Goal: Task Accomplishment & Management: Complete application form

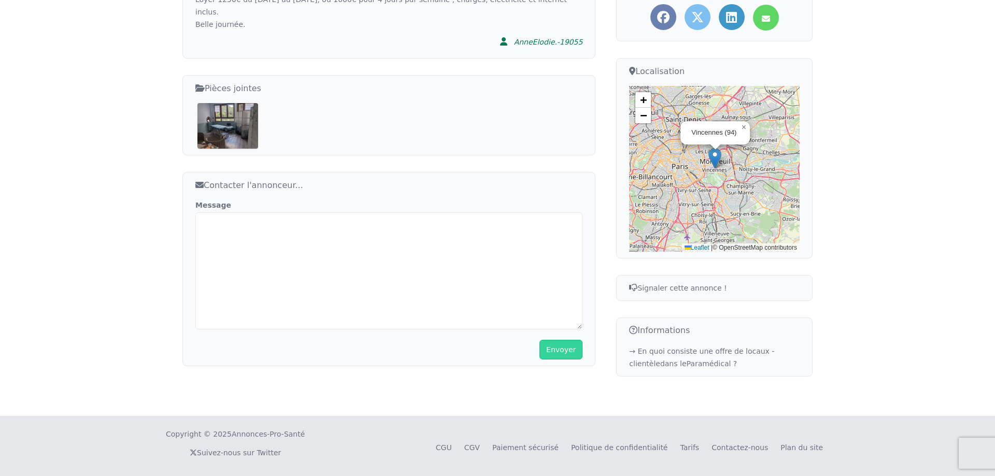
scroll to position [322, 0]
click at [360, 227] on textarea "Message" at bounding box center [388, 269] width 387 height 117
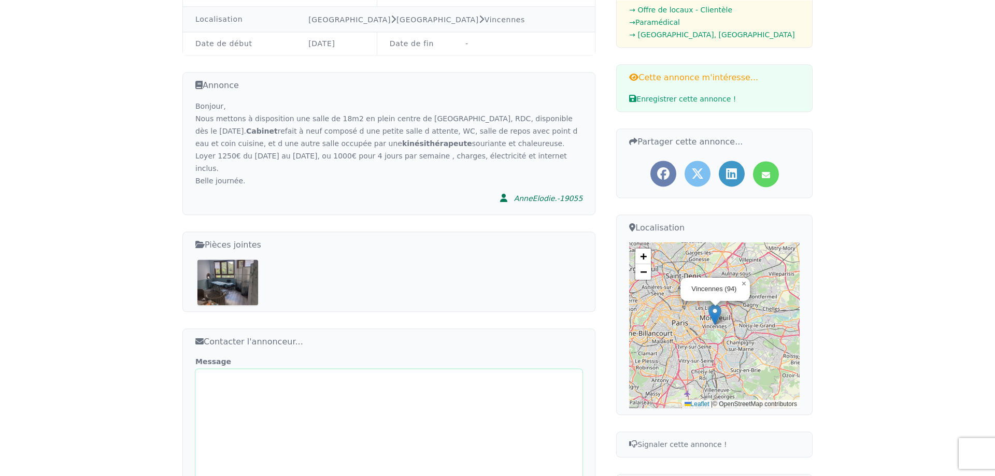
scroll to position [163, 0]
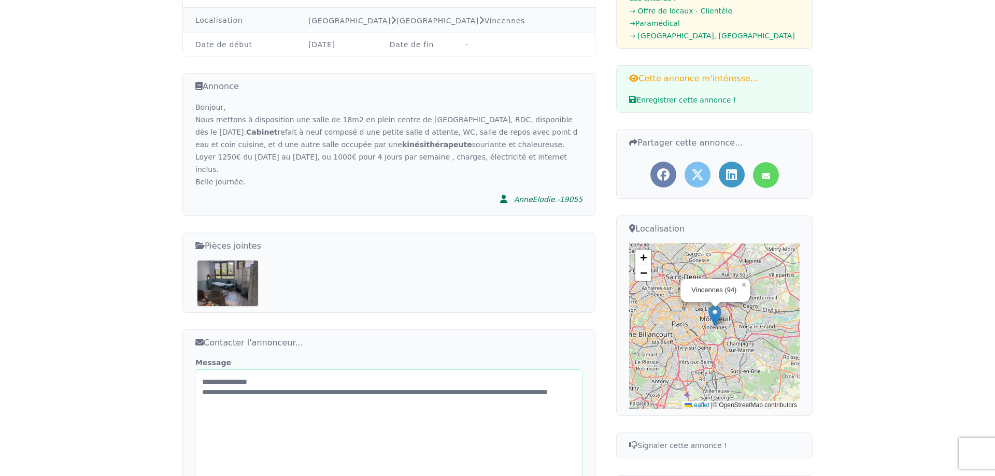
click at [442, 377] on textarea "**********" at bounding box center [388, 428] width 387 height 117
click at [455, 379] on textarea "**********" at bounding box center [388, 428] width 387 height 117
drag, startPoint x: 500, startPoint y: 379, endPoint x: 512, endPoint y: 397, distance: 22.4
click at [499, 379] on textarea "**********" at bounding box center [388, 428] width 387 height 117
click at [252, 390] on textarea "**********" at bounding box center [388, 428] width 387 height 117
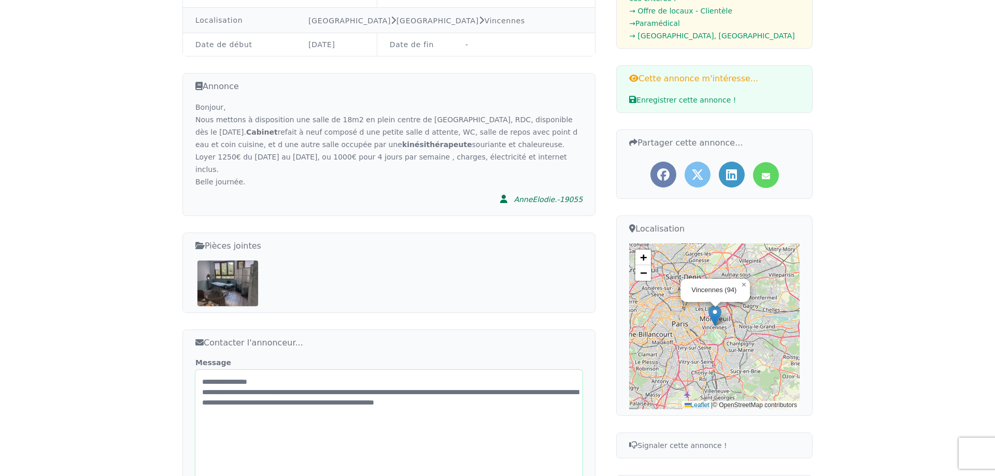
click at [341, 388] on textarea "**********" at bounding box center [388, 428] width 387 height 117
drag, startPoint x: 544, startPoint y: 379, endPoint x: 444, endPoint y: 379, distance: 100.5
click at [444, 379] on textarea "**********" at bounding box center [388, 428] width 387 height 117
click at [572, 389] on textarea "**********" at bounding box center [388, 428] width 387 height 117
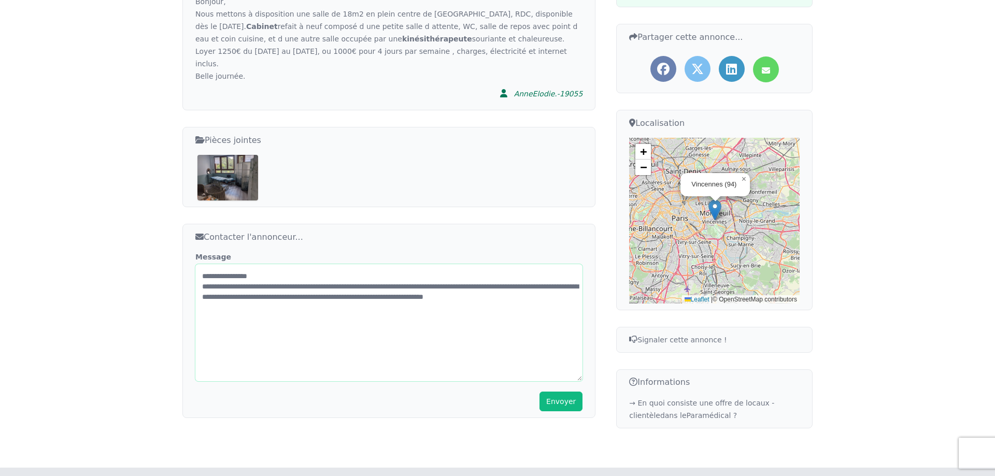
type textarea "**********"
click at [563, 392] on button "Envoyer" at bounding box center [560, 402] width 43 height 20
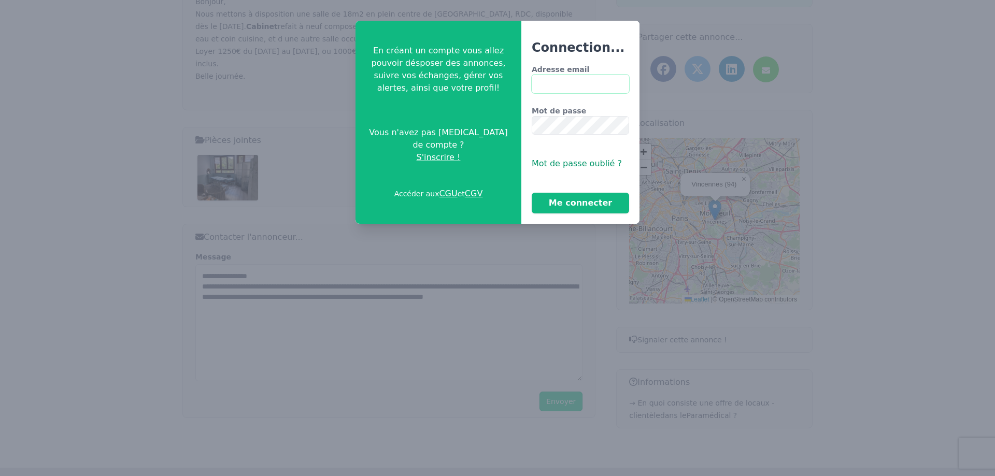
click at [587, 83] on input "Adresse email" at bounding box center [580, 84] width 97 height 19
click at [0, 207] on div at bounding box center [0, 207] width 0 height 0
type input "*"
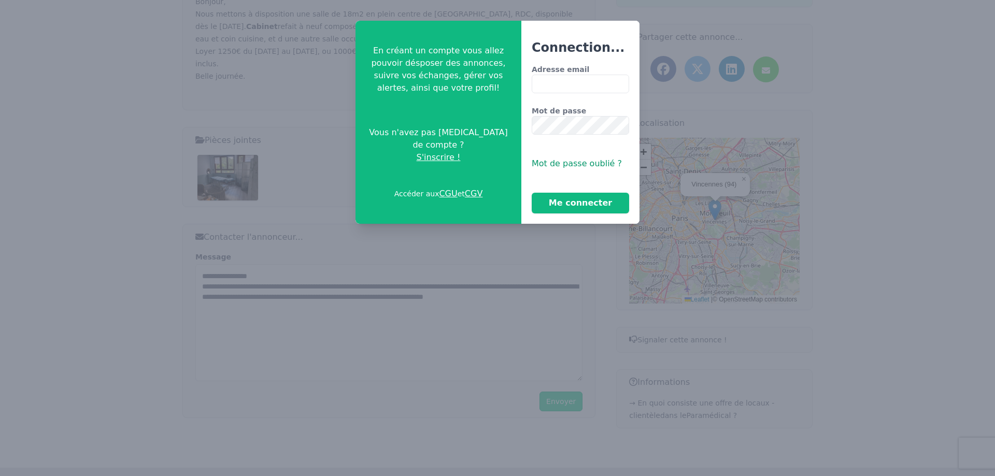
click at [434, 151] on span "S'inscrire !" at bounding box center [439, 157] width 44 height 12
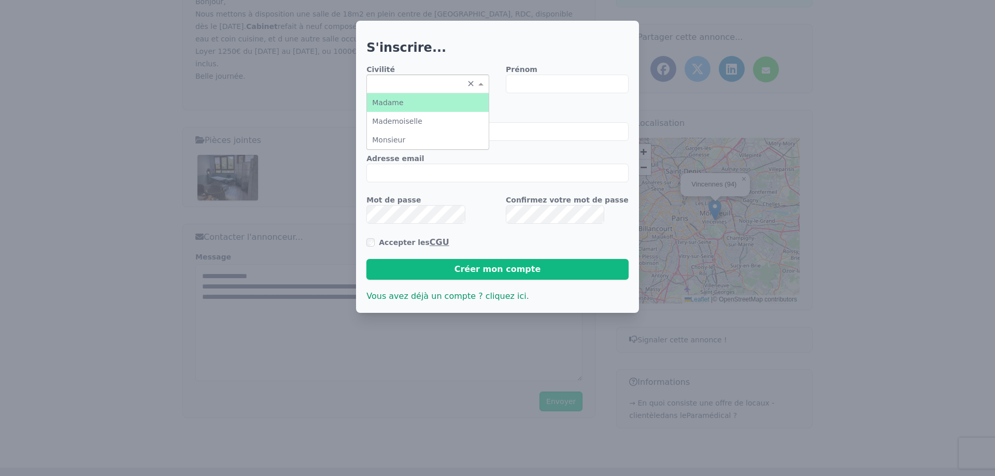
click at [413, 81] on input "text" at bounding box center [417, 83] width 91 height 10
drag, startPoint x: 423, startPoint y: 102, endPoint x: 431, endPoint y: 101, distance: 7.8
click at [423, 102] on div "Madame" at bounding box center [428, 102] width 122 height 19
click at [530, 80] on input "Prénom" at bounding box center [567, 84] width 123 height 19
type input "*******"
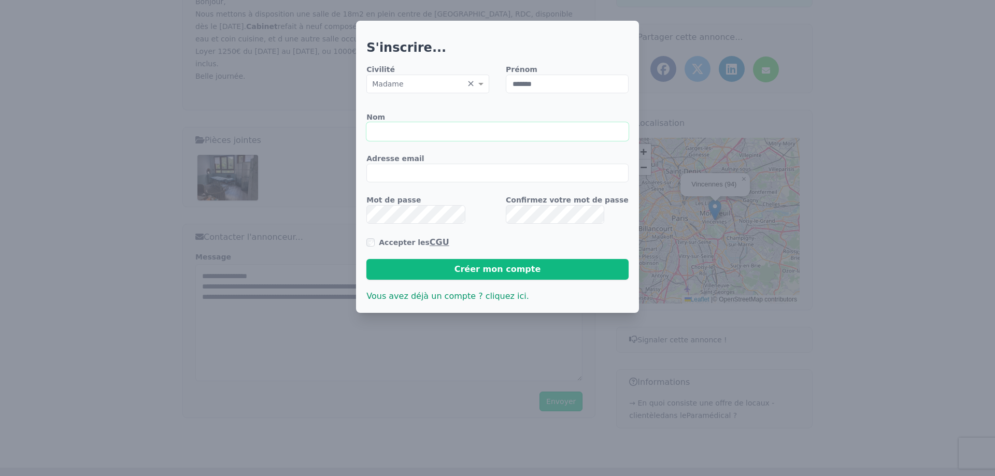
click at [460, 136] on input "Nom" at bounding box center [497, 131] width 262 height 19
type input "******"
click at [462, 170] on input "Adresse email" at bounding box center [497, 173] width 262 height 19
click at [0, 207] on div at bounding box center [0, 207] width 0 height 0
click at [513, 174] on input "Adresse email" at bounding box center [497, 173] width 262 height 19
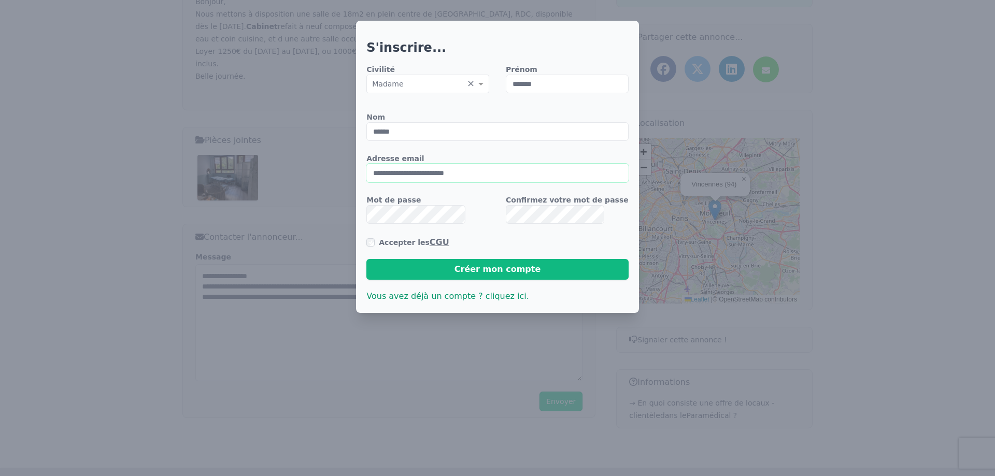
type input "**********"
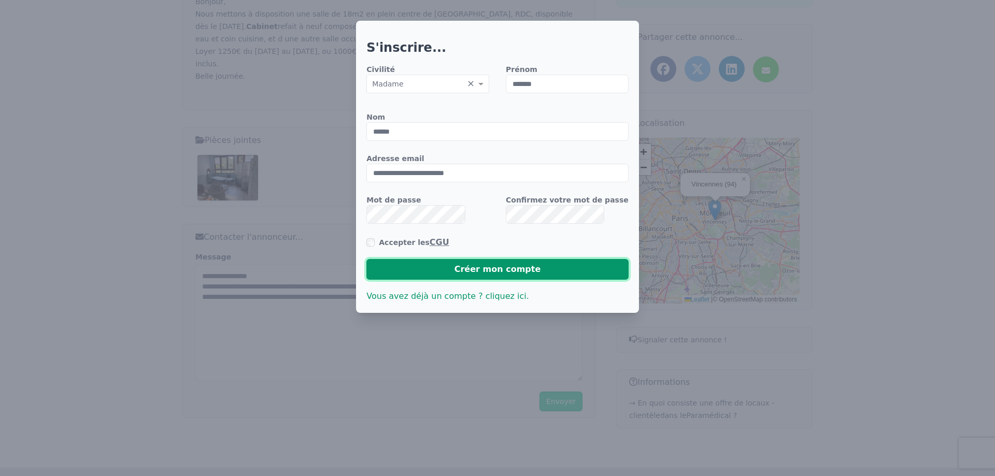
click at [500, 267] on button "Créer mon compte" at bounding box center [497, 269] width 262 height 21
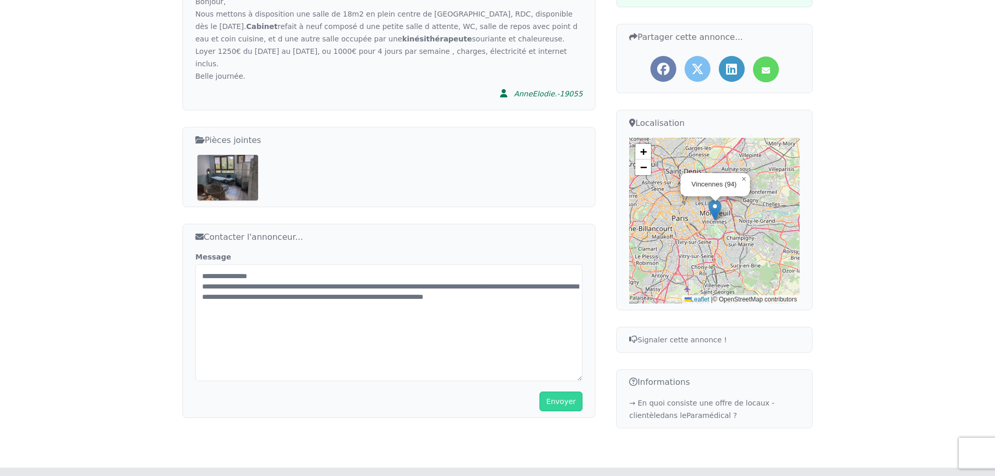
click at [0, 207] on div at bounding box center [0, 207] width 0 height 0
click at [455, 361] on textarea "**********" at bounding box center [388, 322] width 387 height 117
click at [571, 281] on textarea "**********" at bounding box center [388, 322] width 387 height 117
type textarea "**********"
click at [559, 392] on button "Envoyer" at bounding box center [560, 402] width 43 height 20
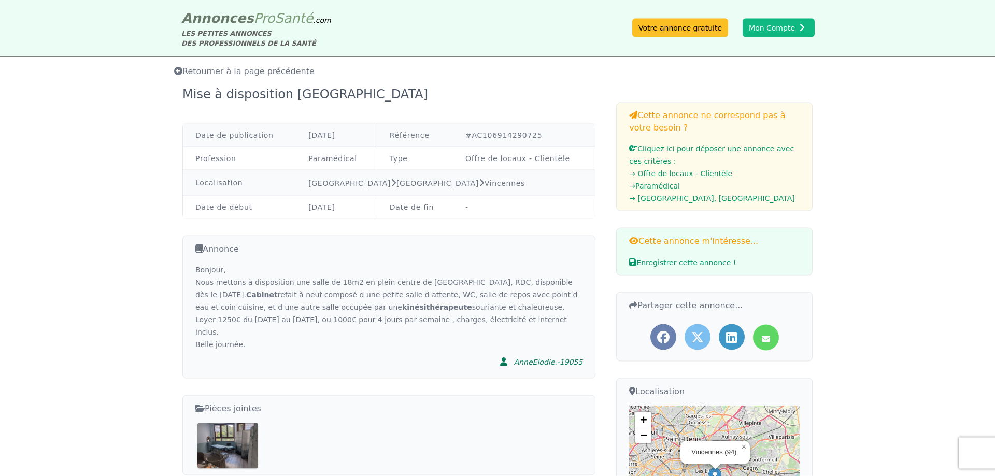
scroll to position [0, 0]
click at [185, 74] on span "Retourner à la page précédente" at bounding box center [244, 72] width 140 height 10
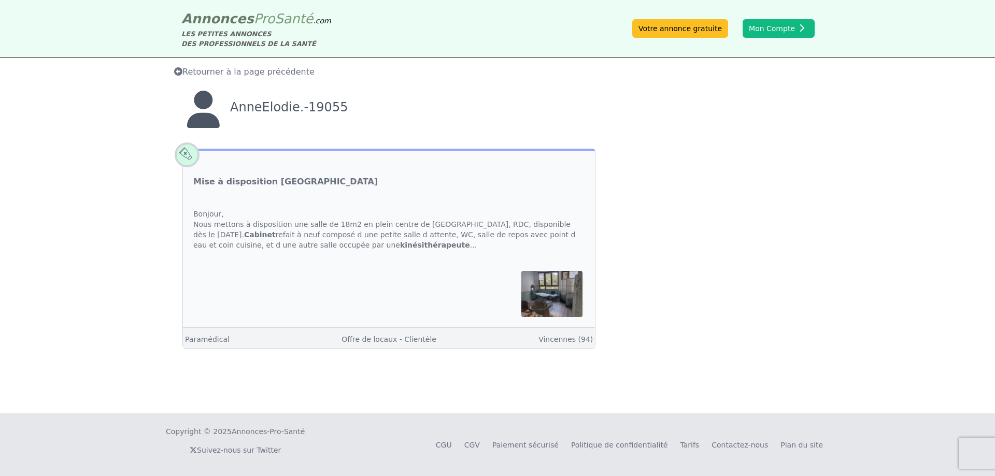
click at [176, 73] on icon at bounding box center [178, 71] width 8 height 8
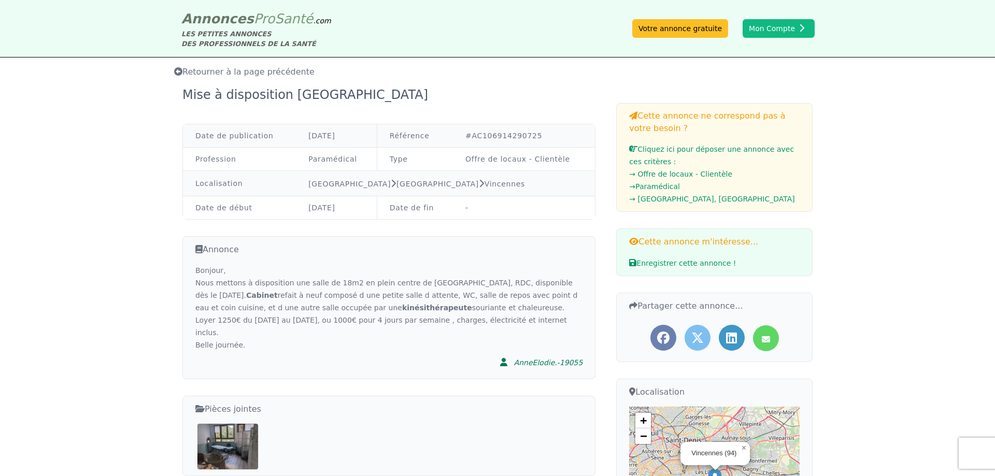
click at [176, 73] on icon at bounding box center [178, 71] width 8 height 8
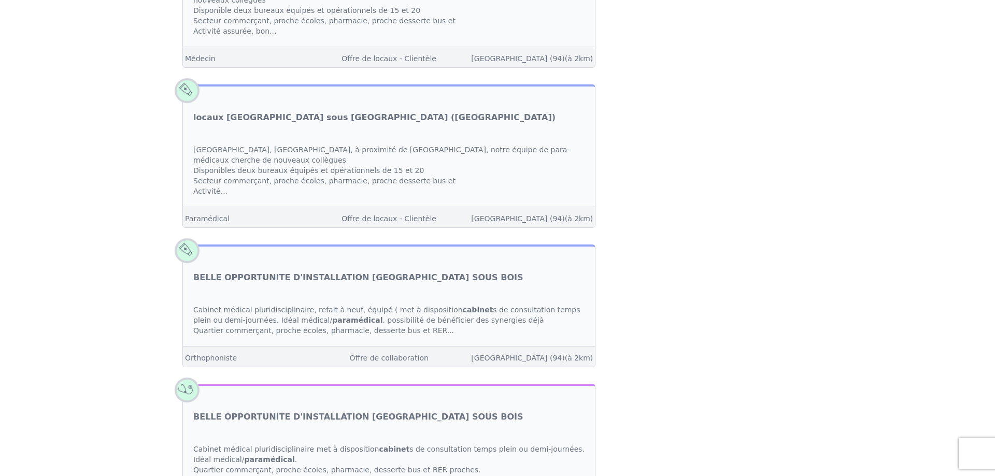
scroll to position [634, 0]
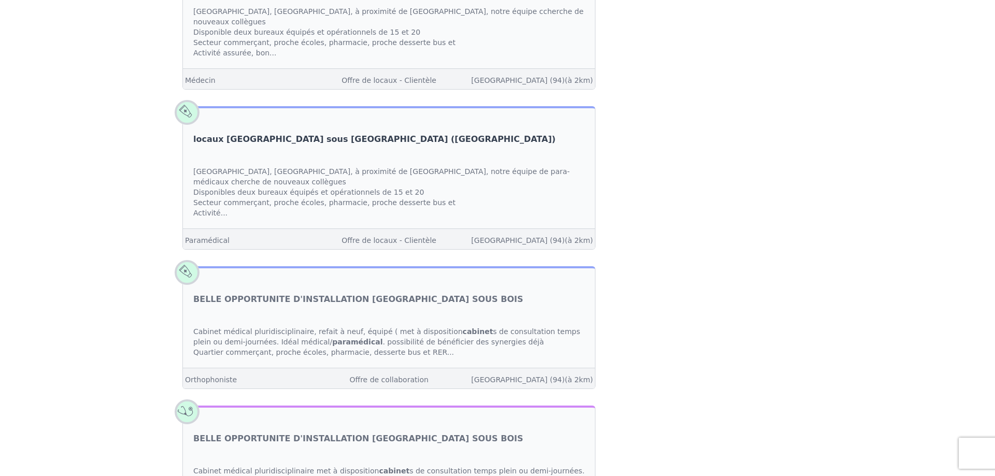
click at [337, 133] on link "locaux [GEOGRAPHIC_DATA] sous [GEOGRAPHIC_DATA] ([GEOGRAPHIC_DATA])" at bounding box center [374, 139] width 362 height 12
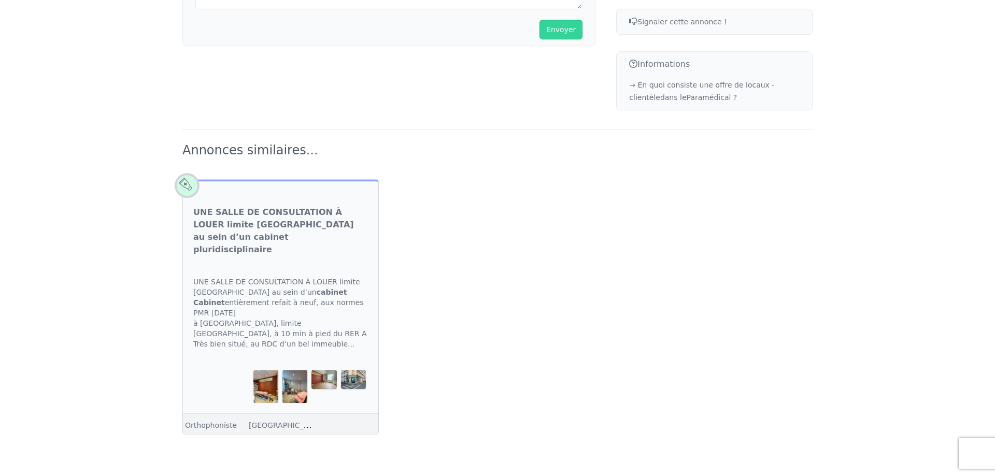
scroll to position [644, 0]
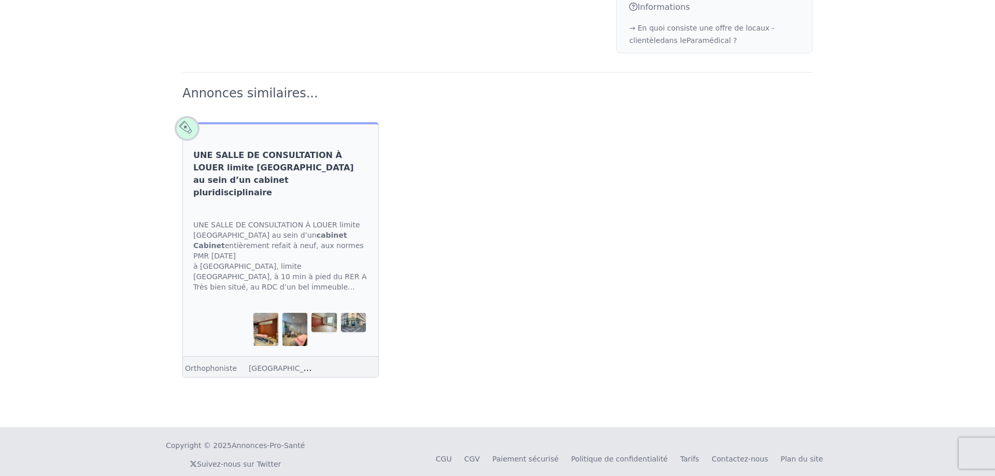
click at [240, 158] on link "UNE SALLE DE CONSULTATION À LOUER limite [GEOGRAPHIC_DATA] au sein d’un cabinet…" at bounding box center [280, 174] width 175 height 50
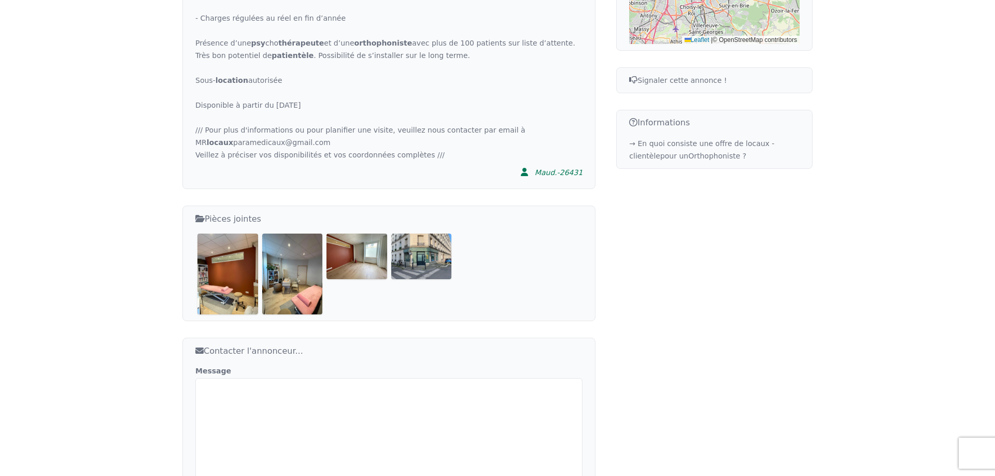
scroll to position [581, 0]
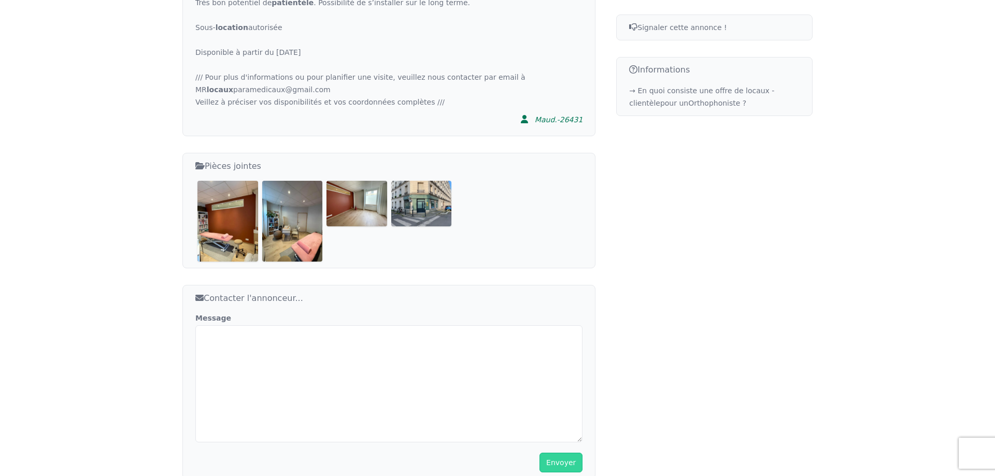
click at [221, 223] on img at bounding box center [227, 221] width 61 height 80
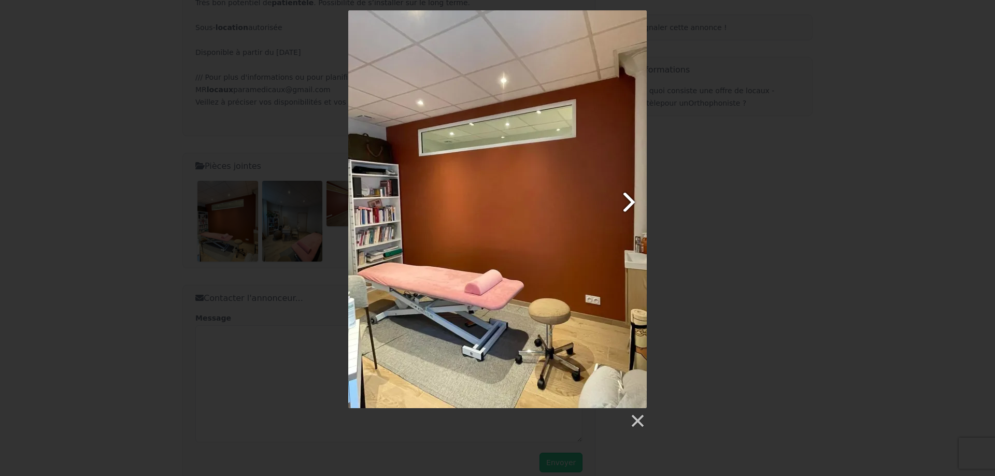
click at [632, 202] on link at bounding box center [550, 209] width 191 height 398
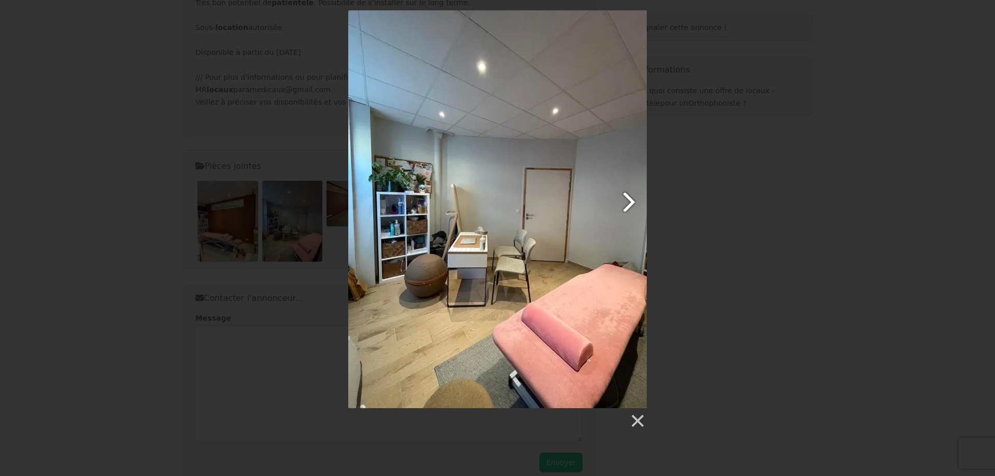
click at [633, 203] on link at bounding box center [550, 209] width 191 height 398
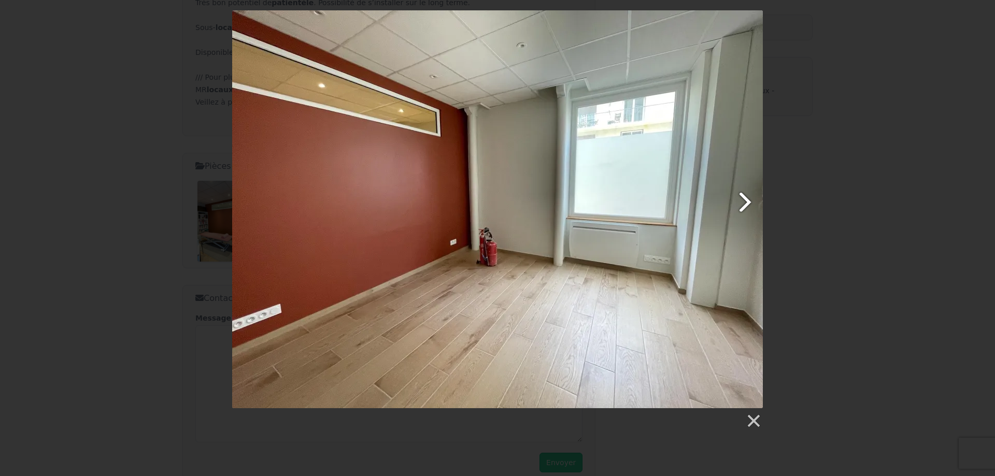
click at [743, 203] on link at bounding box center [592, 209] width 339 height 398
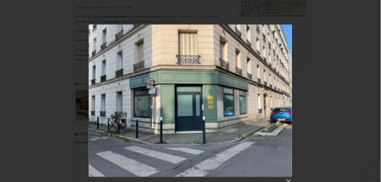
scroll to position [528, 0]
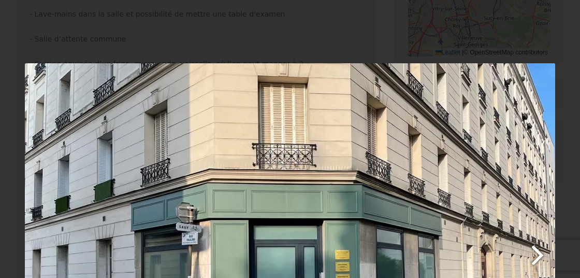
drag, startPoint x: 349, startPoint y: 238, endPoint x: 342, endPoint y: 175, distance: 63.0
click at [342, 175] on link at bounding box center [385, 262] width 339 height 398
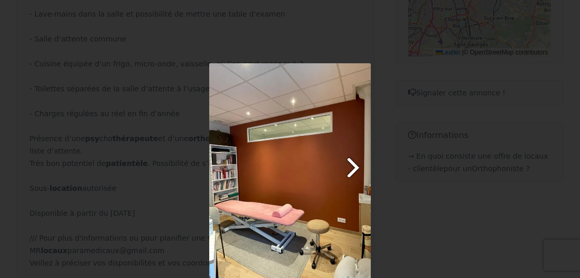
click at [351, 164] on link at bounding box center [319, 171] width 104 height 216
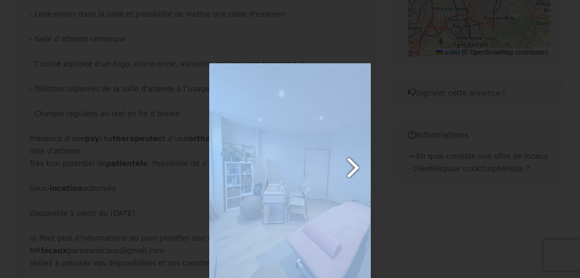
click at [352, 165] on link at bounding box center [319, 171] width 104 height 216
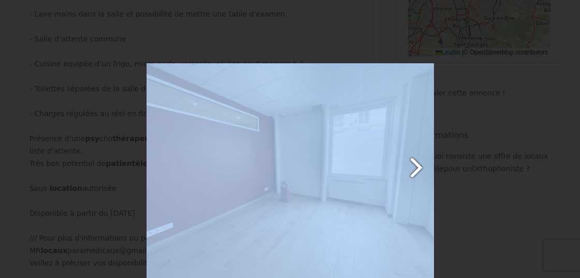
click at [413, 170] on link at bounding box center [342, 171] width 184 height 216
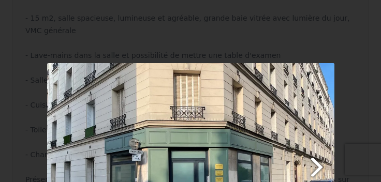
drag, startPoint x: 262, startPoint y: 150, endPoint x: 264, endPoint y: 131, distance: 19.3
click at [264, 131] on link at bounding box center [242, 171] width 184 height 216
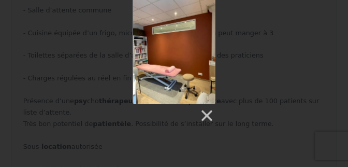
scroll to position [583, 0]
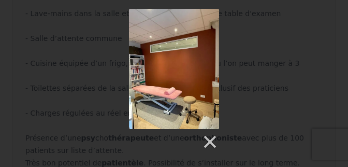
click at [207, 64] on link at bounding box center [191, 69] width 58 height 120
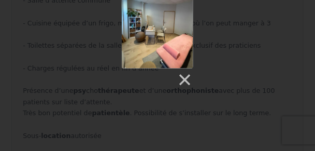
scroll to position [638, 0]
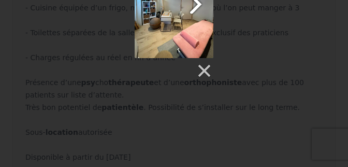
click at [197, 7] on link at bounding box center [188, 5] width 50 height 105
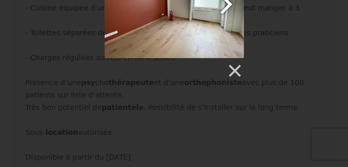
click at [226, 8] on link at bounding box center [198, 5] width 89 height 105
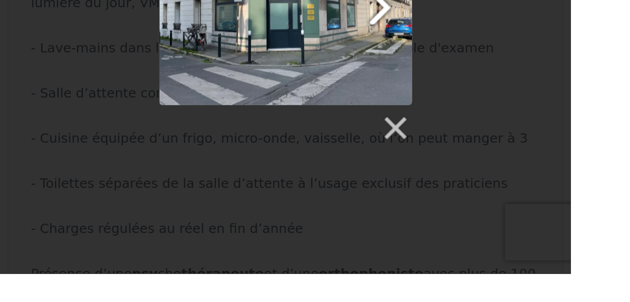
scroll to position [618, 0]
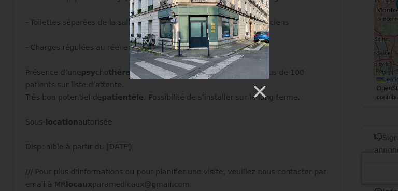
click at [310, 66] on div at bounding box center [199, 36] width 398 height 125
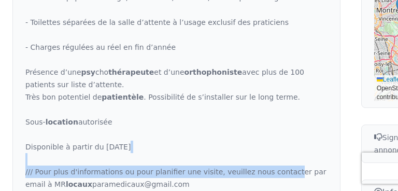
drag, startPoint x: 273, startPoint y: 131, endPoint x: 229, endPoint y: 115, distance: 46.7
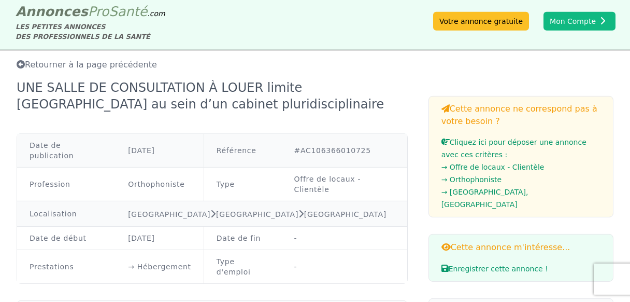
scroll to position [0, 0]
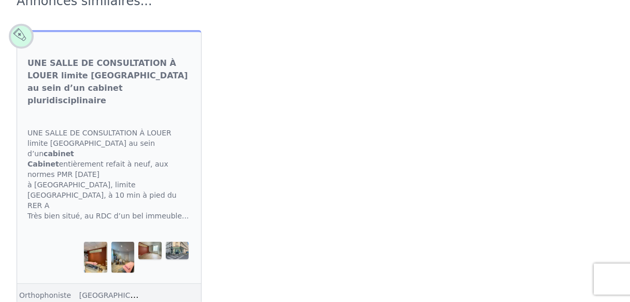
scroll to position [703, 0]
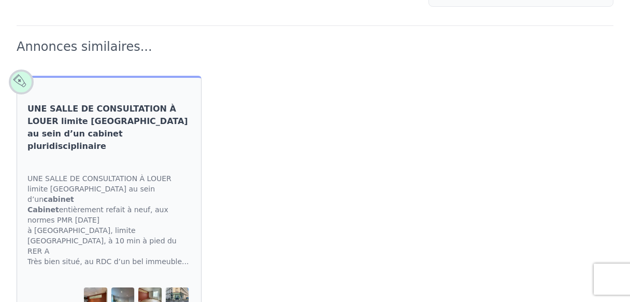
click at [124, 103] on link "UNE SALLE DE CONSULTATION À LOUER limite [GEOGRAPHIC_DATA] au sein d’un cabinet…" at bounding box center [108, 128] width 163 height 50
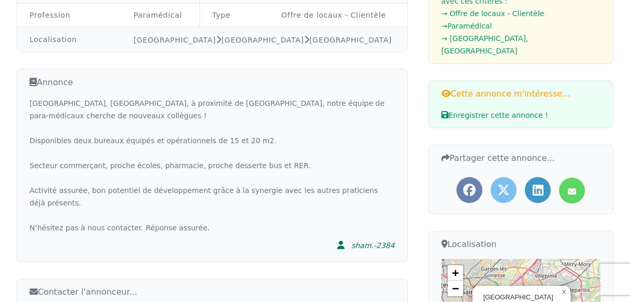
scroll to position [220, 0]
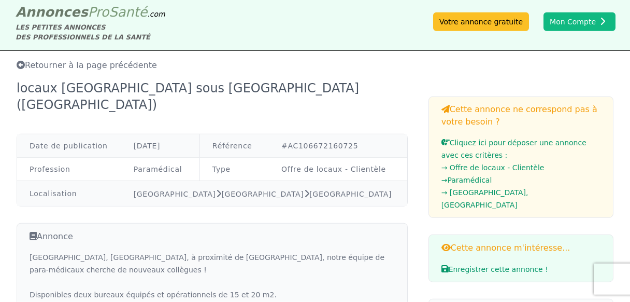
scroll to position [0, 0]
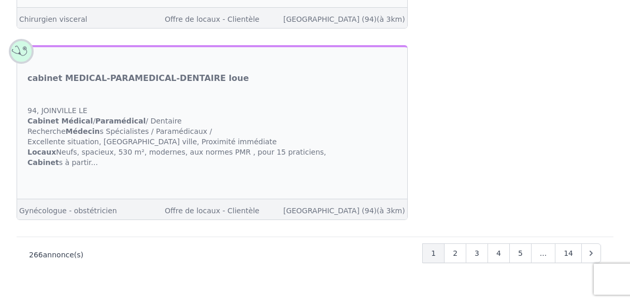
scroll to position [3703, 0]
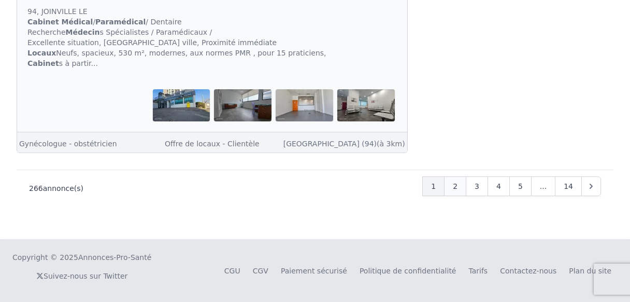
click at [457, 187] on span "2" at bounding box center [455, 186] width 5 height 10
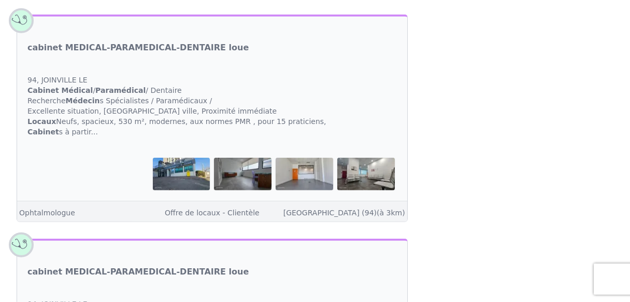
scroll to position [358, 0]
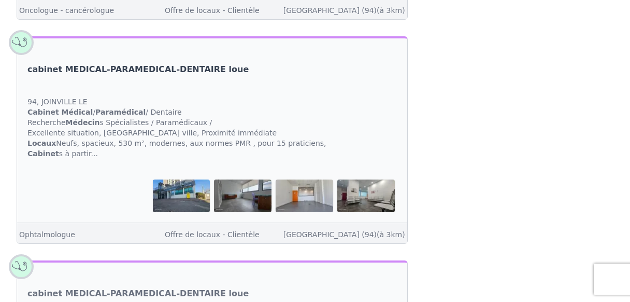
click at [157, 76] on link "cabinet MEDICAL-PARAMEDICAL-DENTAIRE loue" at bounding box center [137, 69] width 221 height 12
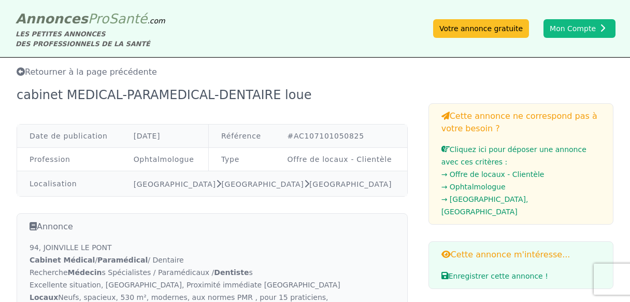
click at [19, 71] on icon at bounding box center [21, 71] width 8 height 8
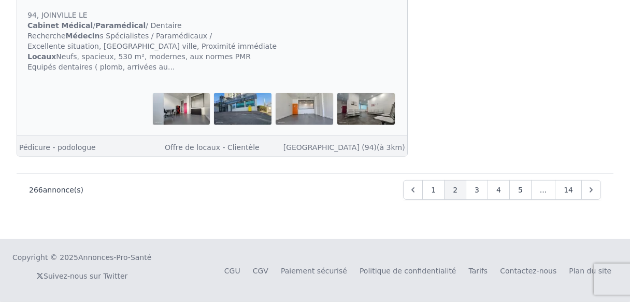
scroll to position [4251, 0]
click at [479, 189] on span "3" at bounding box center [477, 189] width 5 height 10
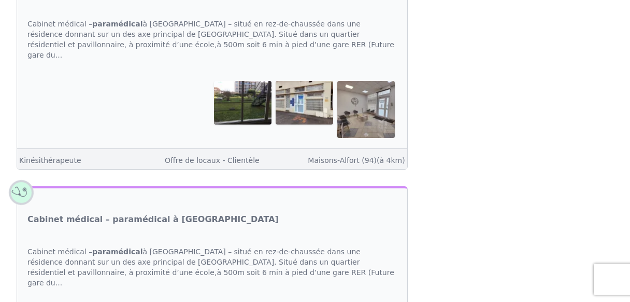
scroll to position [606, 0]
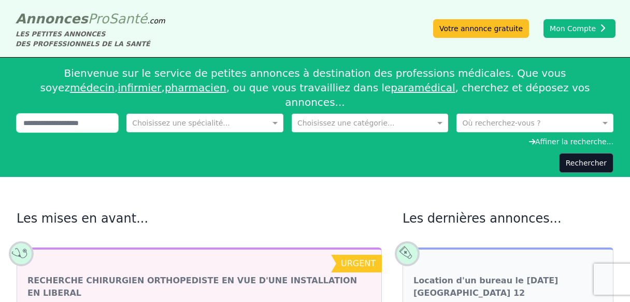
click at [104, 113] on input "text" at bounding box center [68, 122] width 102 height 19
type input "*****"
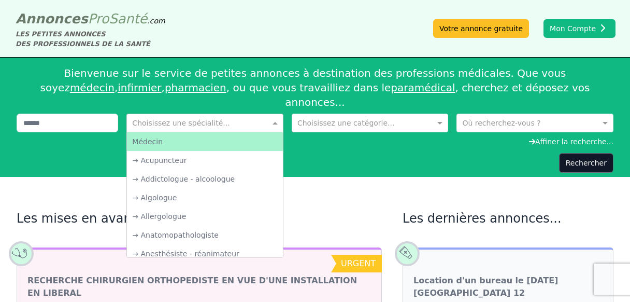
click at [248, 117] on input "text" at bounding box center [194, 122] width 125 height 10
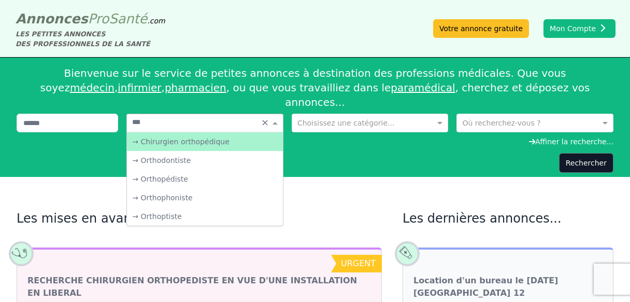
type input "****"
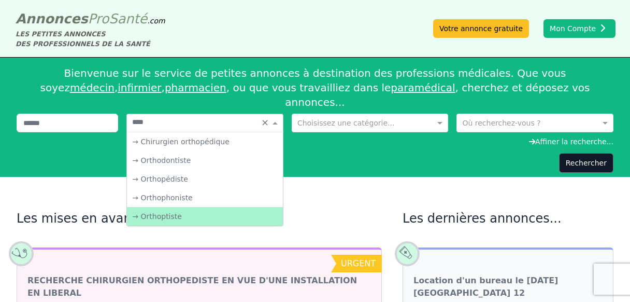
click at [216, 207] on div "→ Orthoptiste" at bounding box center [205, 216] width 156 height 19
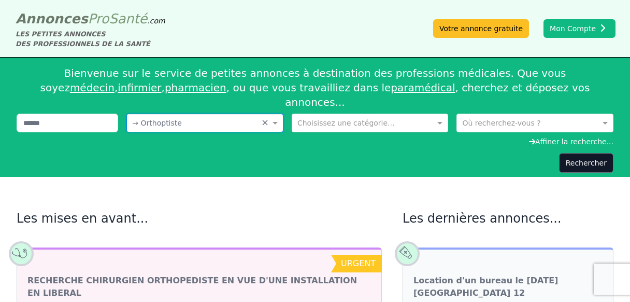
click at [341, 117] on input "text" at bounding box center [359, 122] width 125 height 10
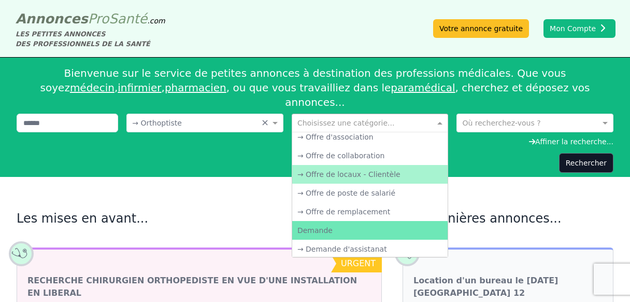
scroll to position [59, 0]
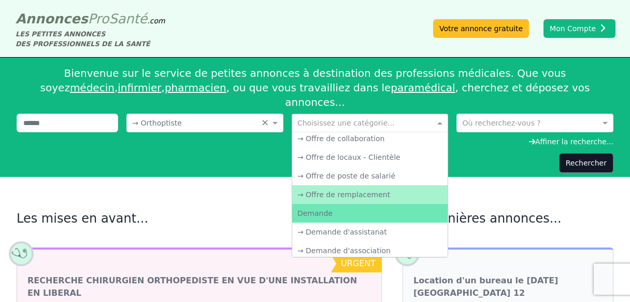
click at [390, 185] on div "→ Offre de remplacement" at bounding box center [370, 194] width 156 height 19
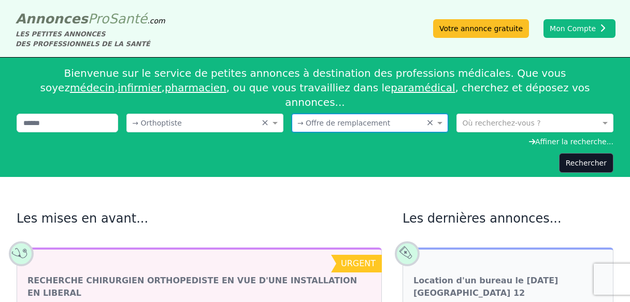
click at [496, 117] on input "text" at bounding box center [524, 122] width 125 height 10
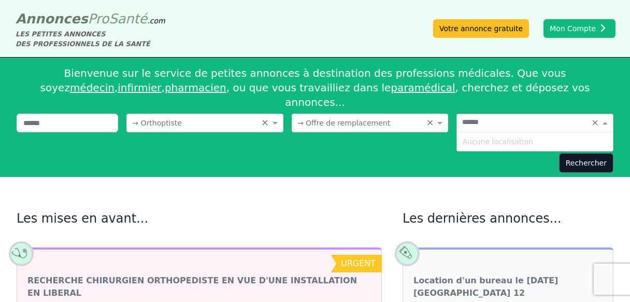
type input "******"
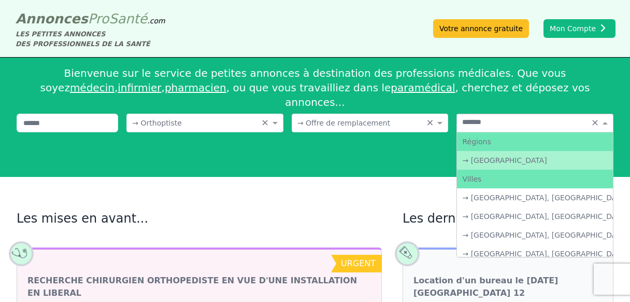
click at [510, 151] on div "→ [GEOGRAPHIC_DATA]" at bounding box center [535, 160] width 156 height 19
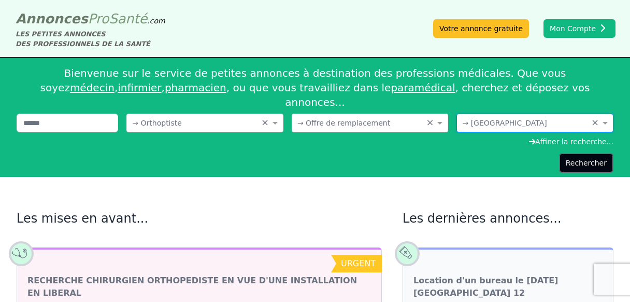
click at [583, 153] on button "Rechercher" at bounding box center [586, 163] width 54 height 20
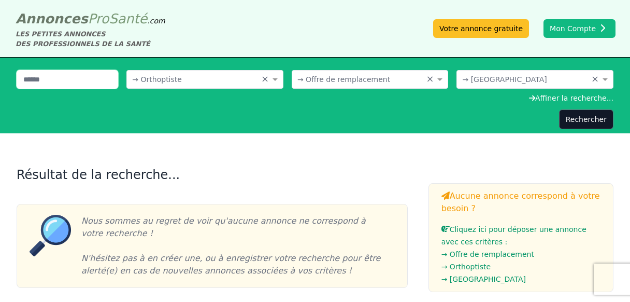
drag, startPoint x: 56, startPoint y: 80, endPoint x: 7, endPoint y: 76, distance: 48.9
click at [17, 74] on input "*****" at bounding box center [68, 79] width 102 height 19
click at [587, 119] on button "Rechercher" at bounding box center [586, 119] width 54 height 20
click at [440, 79] on span at bounding box center [441, 79] width 13 height 10
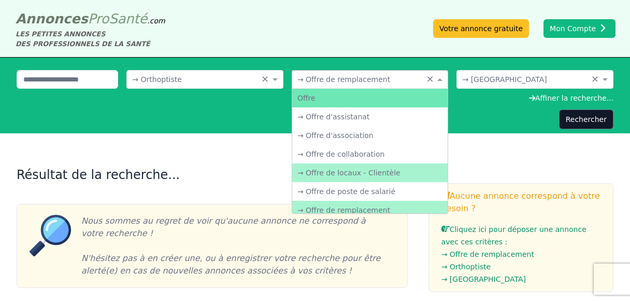
click at [408, 169] on div "→ Offre de locaux - Clientèle" at bounding box center [370, 172] width 156 height 19
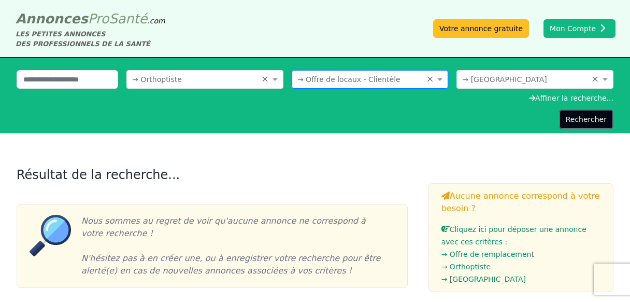
click at [582, 119] on button "Rechercher" at bounding box center [586, 119] width 54 height 20
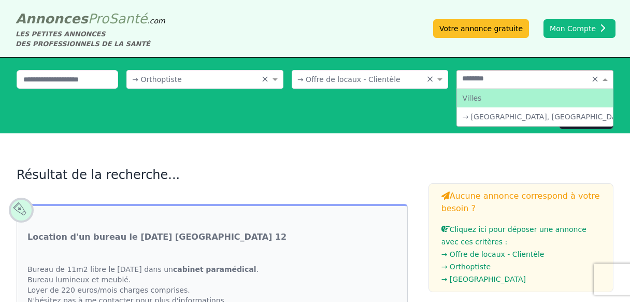
type input "*********"
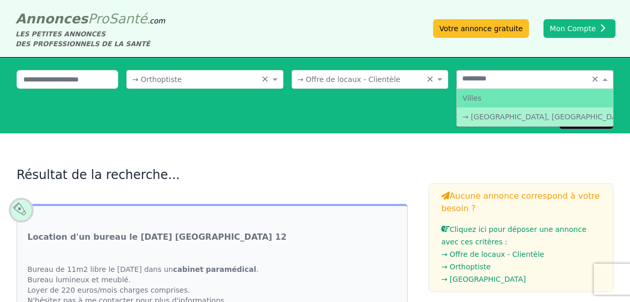
click at [577, 112] on div "→ [GEOGRAPHIC_DATA], [GEOGRAPHIC_DATA]" at bounding box center [535, 116] width 156 height 19
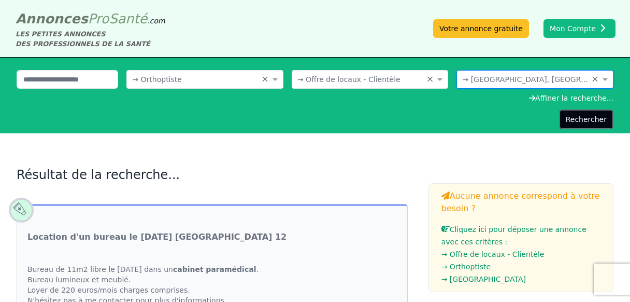
click at [592, 117] on button "Rechercher" at bounding box center [586, 119] width 54 height 20
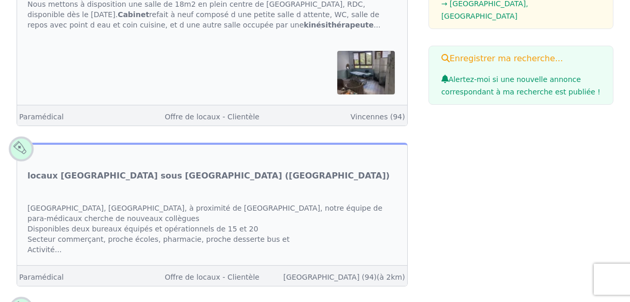
scroll to position [331, 0]
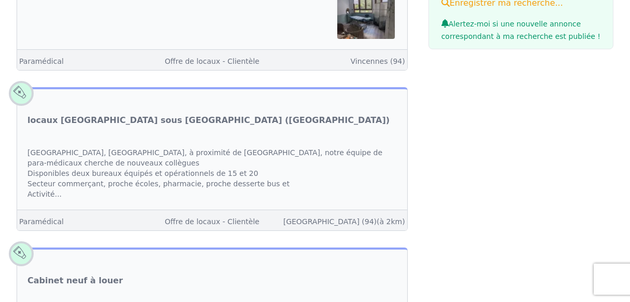
click at [246, 153] on div "[GEOGRAPHIC_DATA], [GEOGRAPHIC_DATA], à proximité de [GEOGRAPHIC_DATA], notre é…" at bounding box center [212, 173] width 390 height 73
click at [160, 119] on link "locaux [GEOGRAPHIC_DATA] sous [GEOGRAPHIC_DATA] ([GEOGRAPHIC_DATA])" at bounding box center [208, 120] width 362 height 12
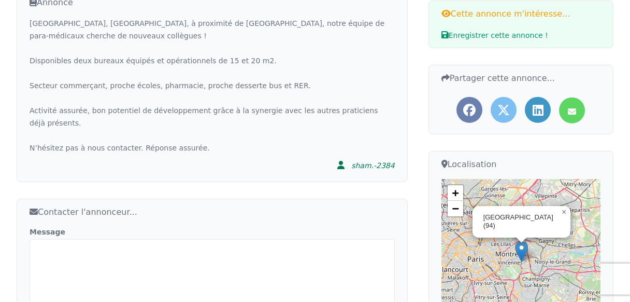
scroll to position [331, 0]
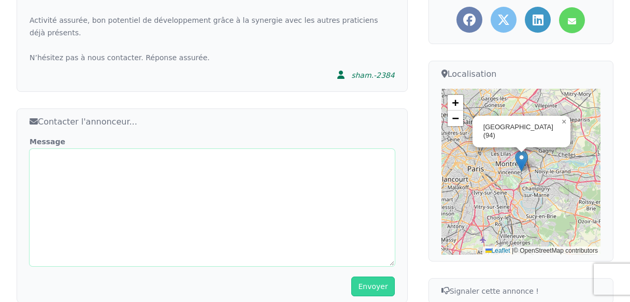
click at [184, 149] on textarea "Message" at bounding box center [212, 207] width 365 height 117
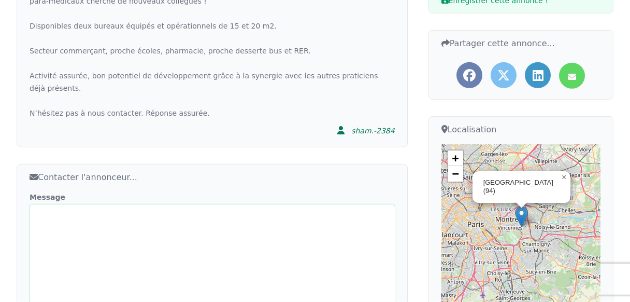
scroll to position [220, 0]
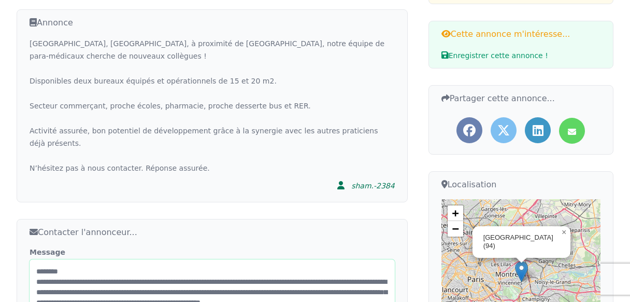
drag, startPoint x: 374, startPoint y: 271, endPoint x: 17, endPoint y: 279, distance: 357.5
drag, startPoint x: 285, startPoint y: 271, endPoint x: 296, endPoint y: 281, distance: 15.0
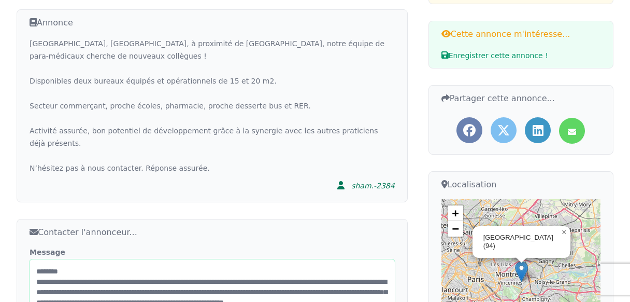
drag, startPoint x: 278, startPoint y: 271, endPoint x: 133, endPoint y: 270, distance: 144.5
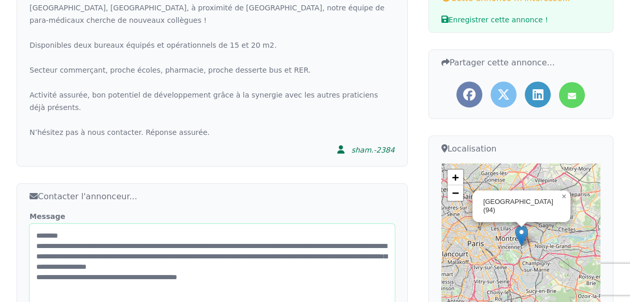
scroll to position [276, 0]
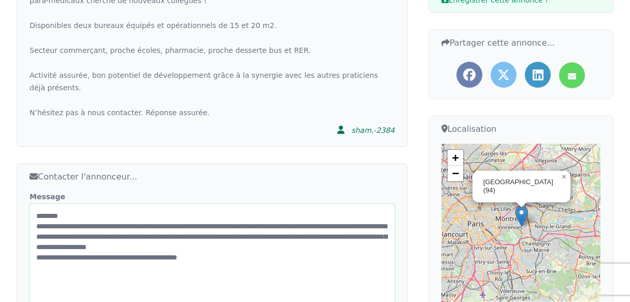
click at [223, 226] on textarea "**********" at bounding box center [212, 262] width 365 height 117
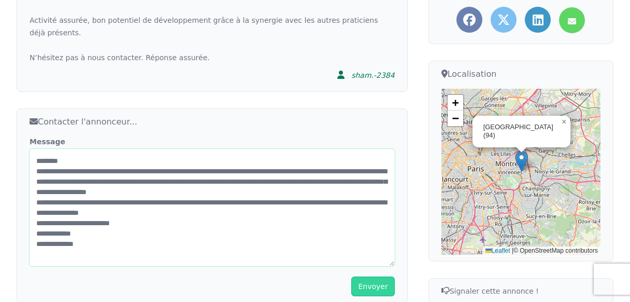
drag, startPoint x: 198, startPoint y: 150, endPoint x: 252, endPoint y: 153, distance: 53.9
click at [252, 153] on textarea "**********" at bounding box center [212, 207] width 365 height 117
type textarea "**********"
click at [372, 276] on button "Envoyer" at bounding box center [372, 286] width 43 height 20
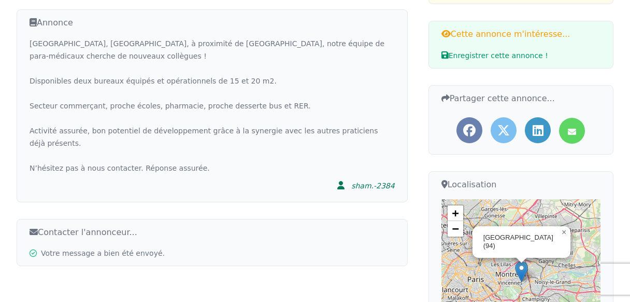
scroll to position [0, 0]
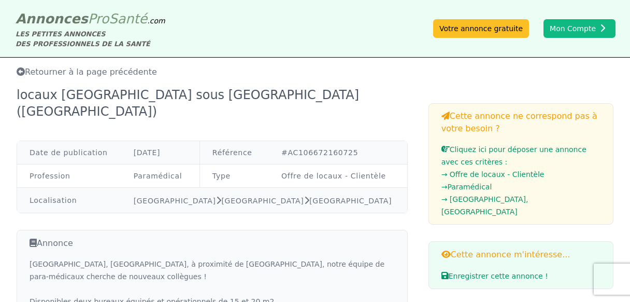
click at [24, 72] on icon at bounding box center [21, 71] width 8 height 8
